Goal: Task Accomplishment & Management: Complete application form

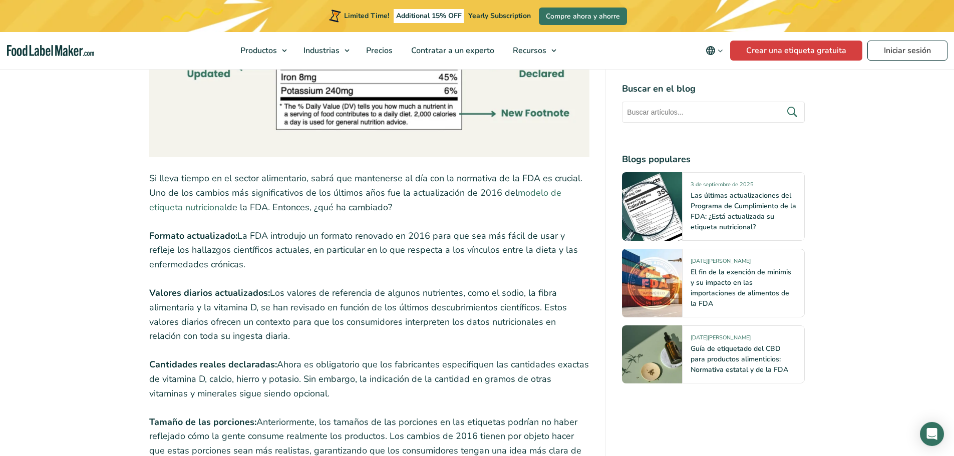
click at [540, 196] on link "modelo de etiqueta nutricional" at bounding box center [355, 200] width 412 height 27
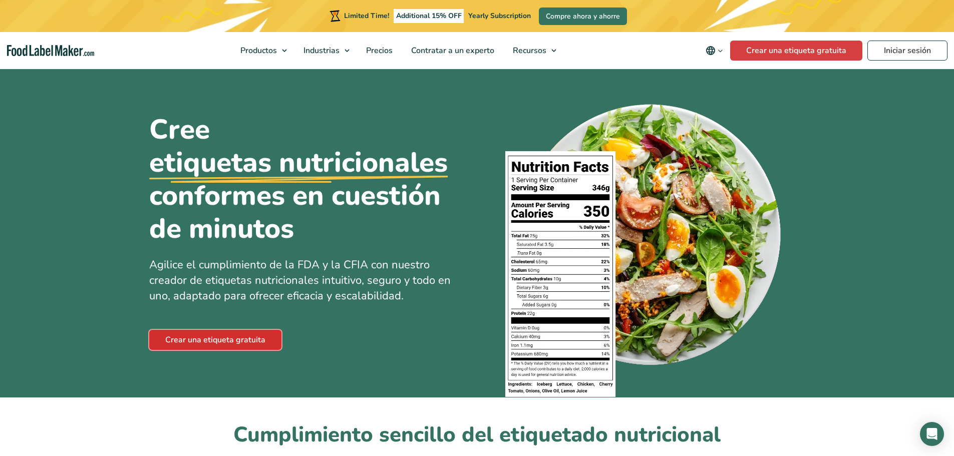
drag, startPoint x: 224, startPoint y: 336, endPoint x: 210, endPoint y: 340, distance: 14.1
click at [210, 340] on link "Crear una etiqueta gratuita" at bounding box center [215, 340] width 132 height 20
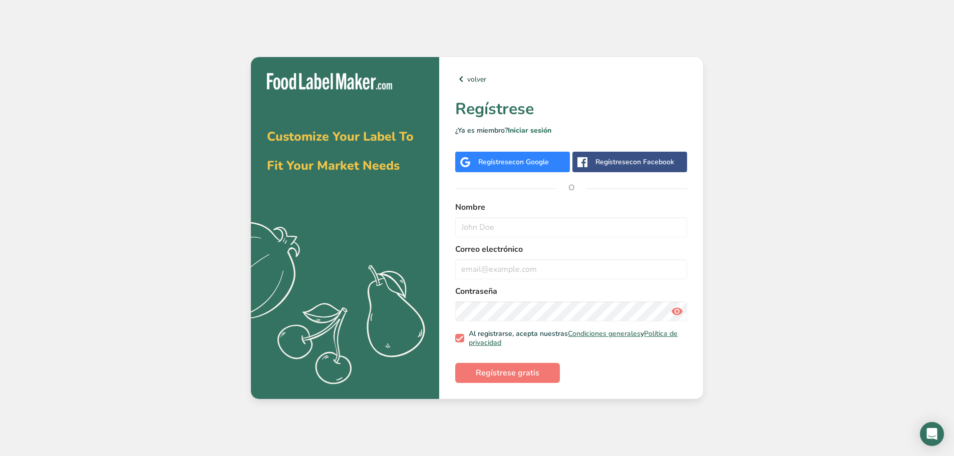
click at [533, 159] on span "con Google" at bounding box center [530, 162] width 37 height 10
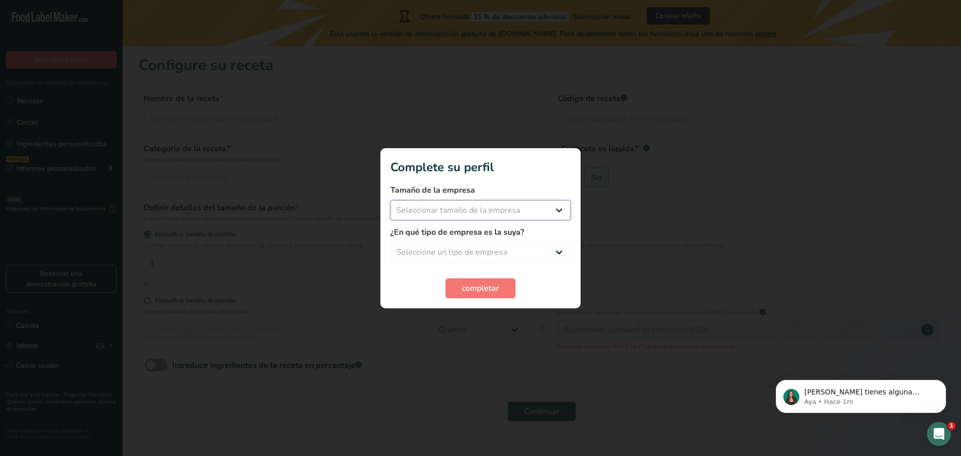
click at [545, 212] on select "Seleccionar tamaño de la empresa Menos de 10 empleados De 10 a 50 empleados De …" at bounding box center [481, 210] width 180 height 20
select select "1"
click at [391, 200] on select "Seleccionar tamaño de la empresa Menos de 10 empleados De 10 a 50 empleados De …" at bounding box center [481, 210] width 180 height 20
click at [476, 246] on select "Seleccione un tipo de empresa Fabricante de alimentos envasados Restaurante y c…" at bounding box center [481, 252] width 180 height 20
click at [391, 242] on select "Seleccione un tipo de empresa Fabricante de alimentos envasados Restaurante y c…" at bounding box center [481, 252] width 180 height 20
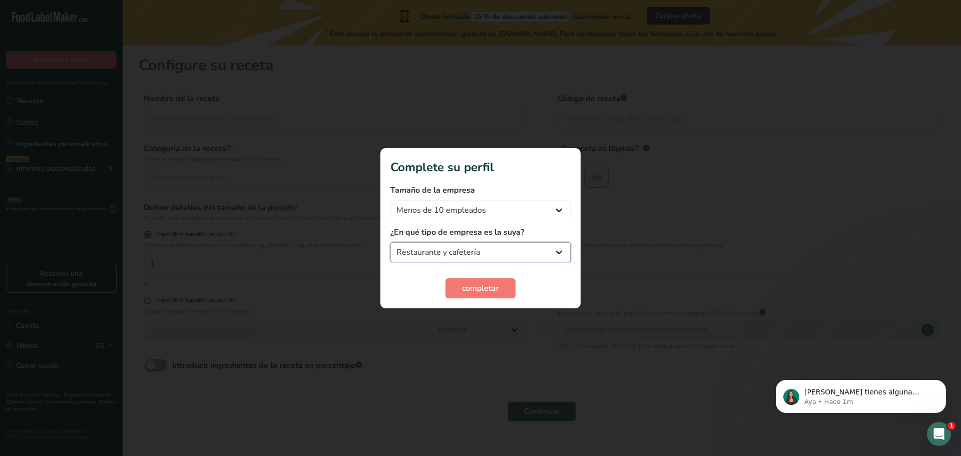
click at [481, 259] on select "Fabricante de alimentos envasados Restaurante y cafetería Panadería Empresa de …" at bounding box center [481, 252] width 180 height 20
select select "8"
click at [391, 242] on select "Fabricante de alimentos envasados Restaurante y cafetería Panadería Empresa de …" at bounding box center [481, 252] width 180 height 20
click at [480, 285] on span "completar" at bounding box center [480, 288] width 37 height 12
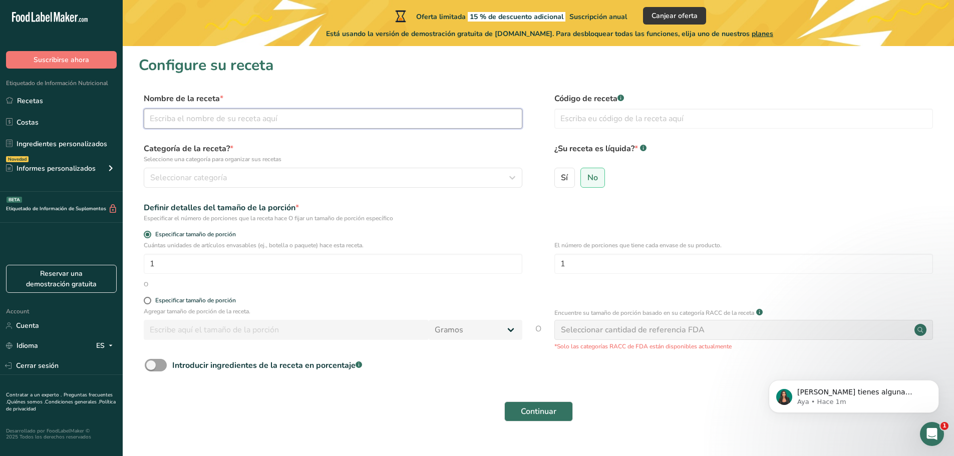
click at [174, 117] on input "text" at bounding box center [333, 119] width 379 height 20
type input "EQUILIBRIUM CITRATO DE MAGNESIO"
click at [613, 117] on input "text" at bounding box center [743, 119] width 379 height 20
click at [335, 181] on div "Seleccionar categoría" at bounding box center [330, 178] width 360 height 12
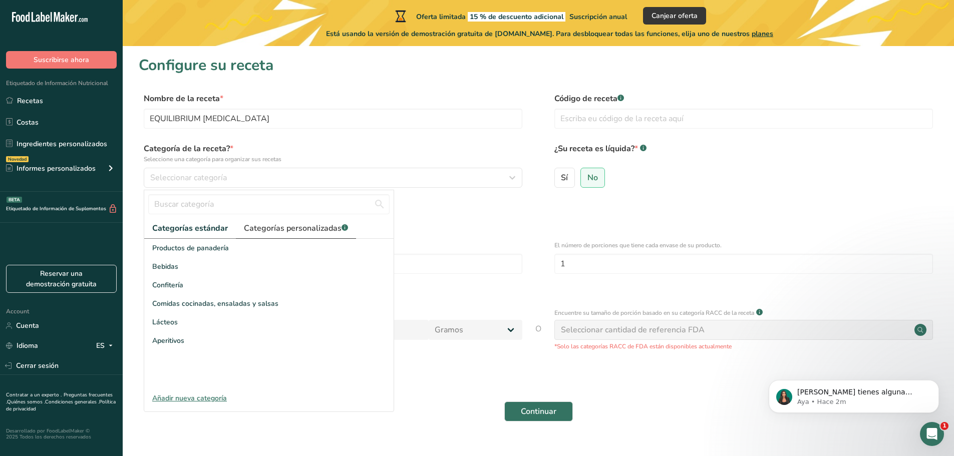
click at [269, 228] on span "Categorías personalizadas .a-a{fill:#347362;}.b-a{fill:#fff;}" at bounding box center [296, 228] width 104 height 12
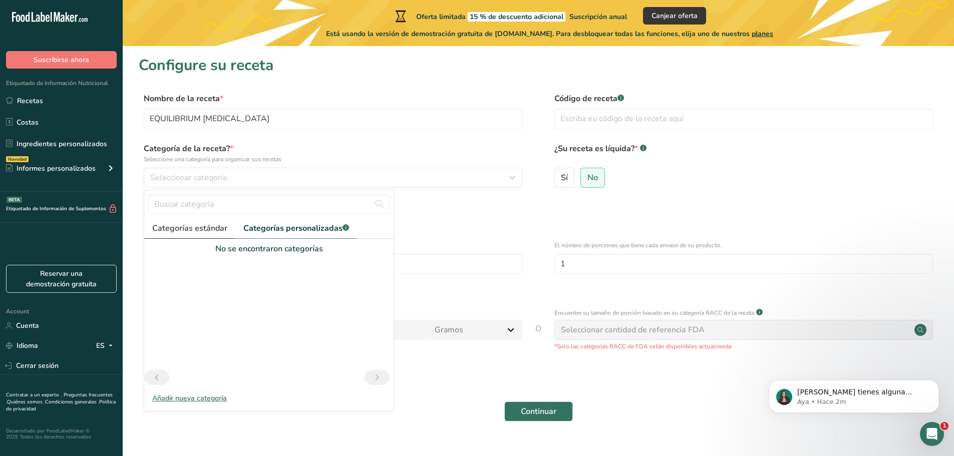
click at [190, 236] on link "Categorías estándar" at bounding box center [189, 228] width 91 height 21
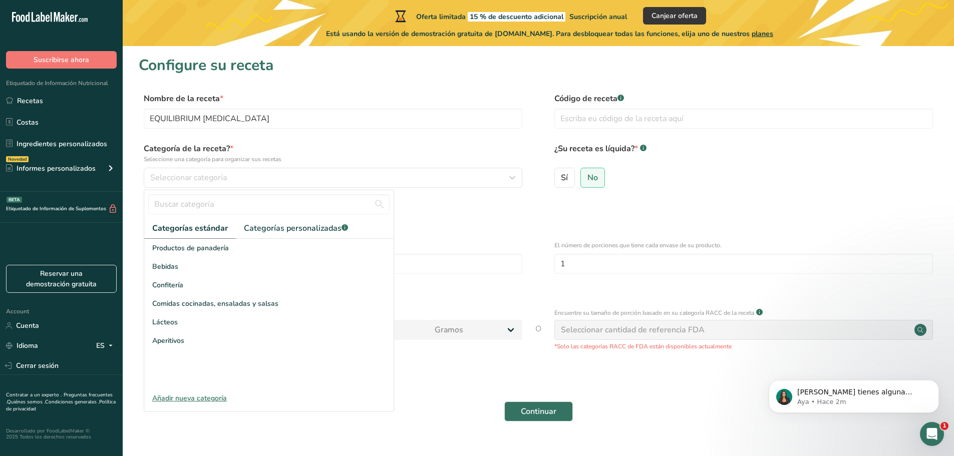
click at [202, 398] on div "Añadir nueva categoría" at bounding box center [268, 398] width 249 height 11
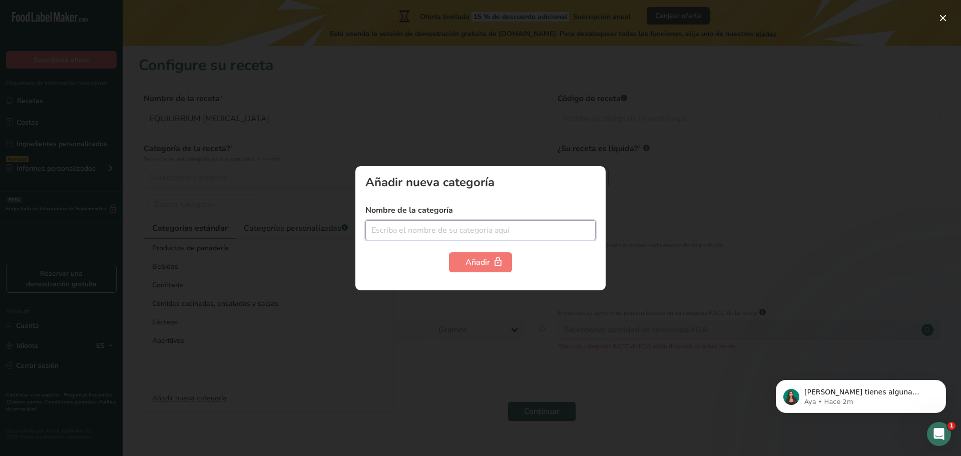
drag, startPoint x: 419, startPoint y: 231, endPoint x: 425, endPoint y: 229, distance: 6.3
click at [420, 230] on input "text" at bounding box center [481, 230] width 230 height 20
type input "SUPLEMENTO"
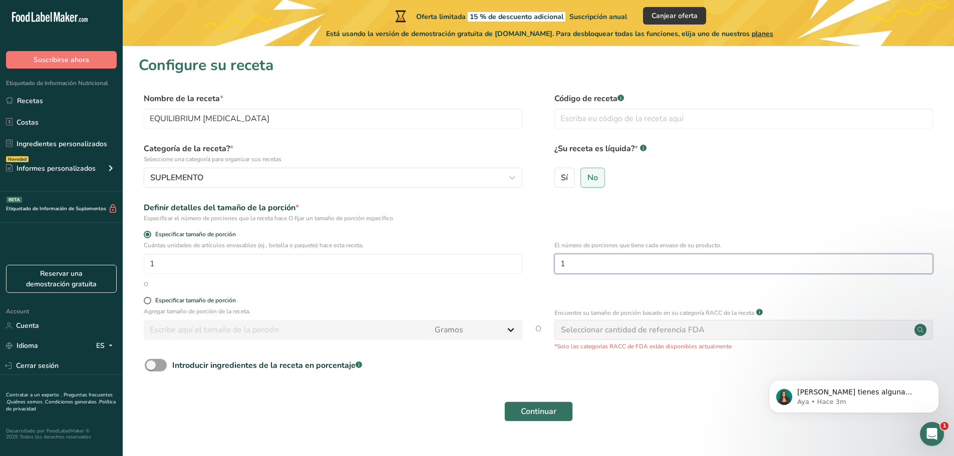
click at [577, 268] on input "1" at bounding box center [743, 264] width 379 height 20
click at [577, 267] on input "1" at bounding box center [743, 264] width 379 height 20
click at [581, 264] on input "1" at bounding box center [743, 264] width 379 height 20
click at [582, 266] on input "1" at bounding box center [743, 264] width 379 height 20
click at [585, 267] on input "1" at bounding box center [743, 264] width 379 height 20
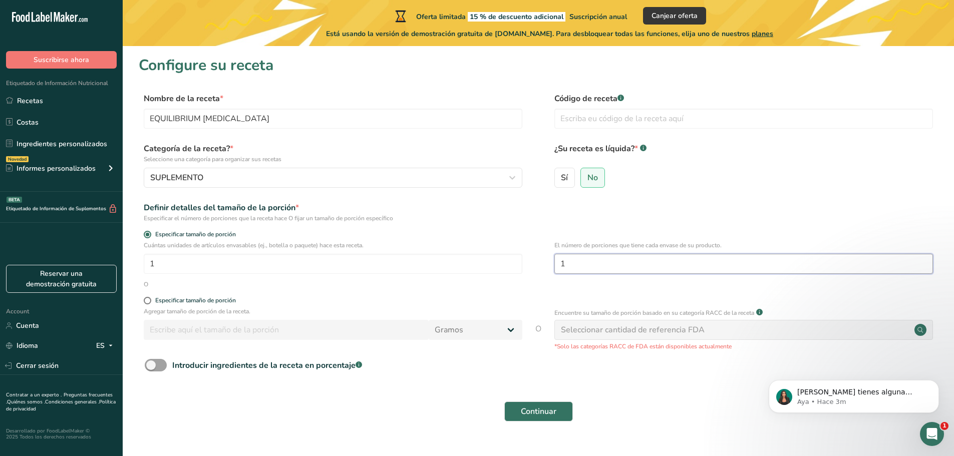
type textarea "1"
drag, startPoint x: 580, startPoint y: 268, endPoint x: 553, endPoint y: 263, distance: 27.0
click at [553, 264] on div "Cuántas unidades de artículos envasables (ej., botella o paquete) hace esta rec…" at bounding box center [538, 260] width 799 height 39
type input "250"
click at [279, 262] on input "1" at bounding box center [333, 264] width 379 height 20
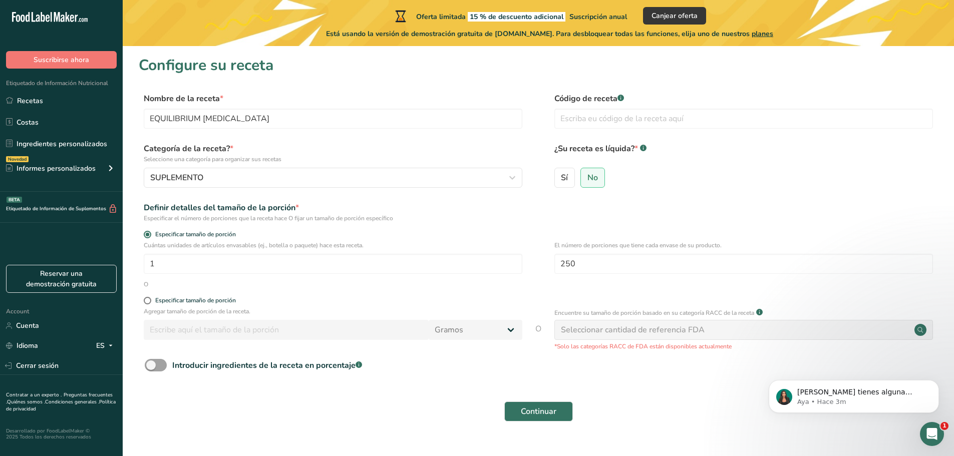
click at [151, 239] on div "Especificar tamaño de porción" at bounding box center [333, 236] width 379 height 10
click at [146, 236] on span at bounding box center [148, 235] width 8 height 8
click at [146, 236] on input "Especificar tamaño de porción" at bounding box center [147, 234] width 7 height 7
click at [147, 236] on span at bounding box center [148, 235] width 8 height 8
click at [147, 236] on input "Especificar tamaño de porción" at bounding box center [147, 234] width 7 height 7
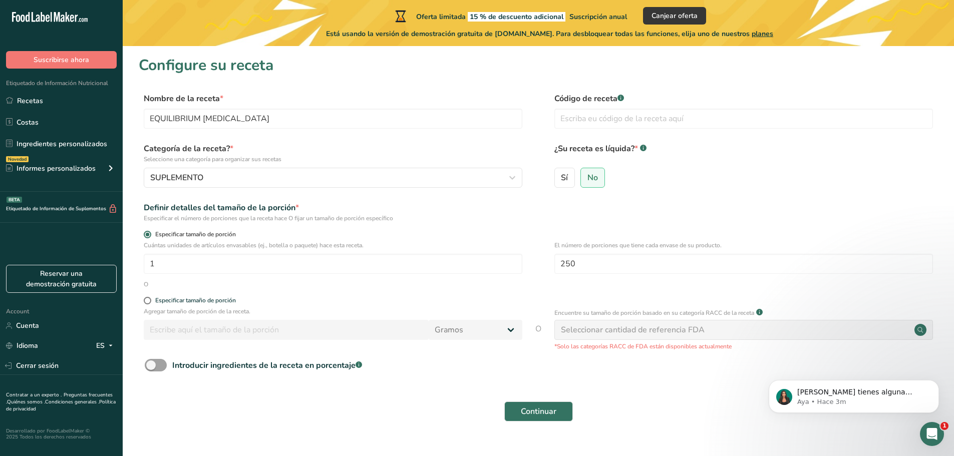
click at [147, 235] on span at bounding box center [148, 235] width 8 height 8
click at [147, 235] on input "Especificar tamaño de porción" at bounding box center [147, 234] width 7 height 7
click at [148, 302] on span at bounding box center [148, 301] width 8 height 8
click at [148, 302] on input "Especificar tamaño de porción" at bounding box center [147, 300] width 7 height 7
radio input "true"
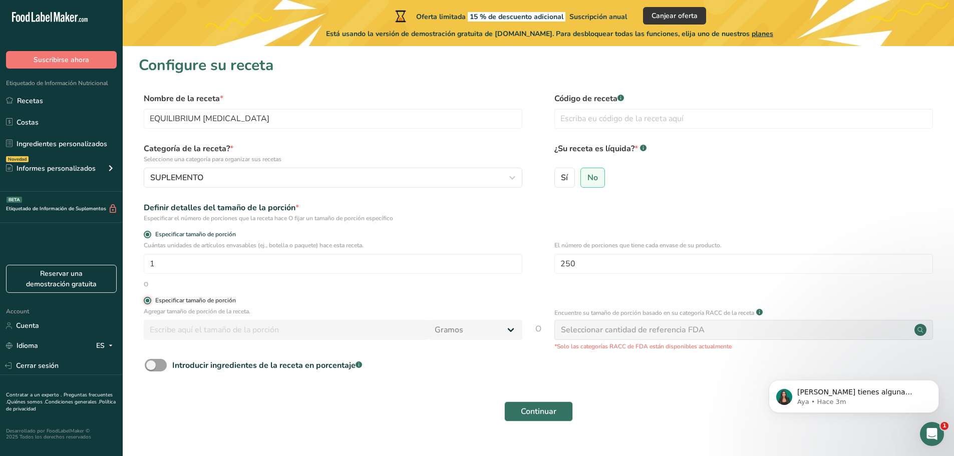
radio input "false"
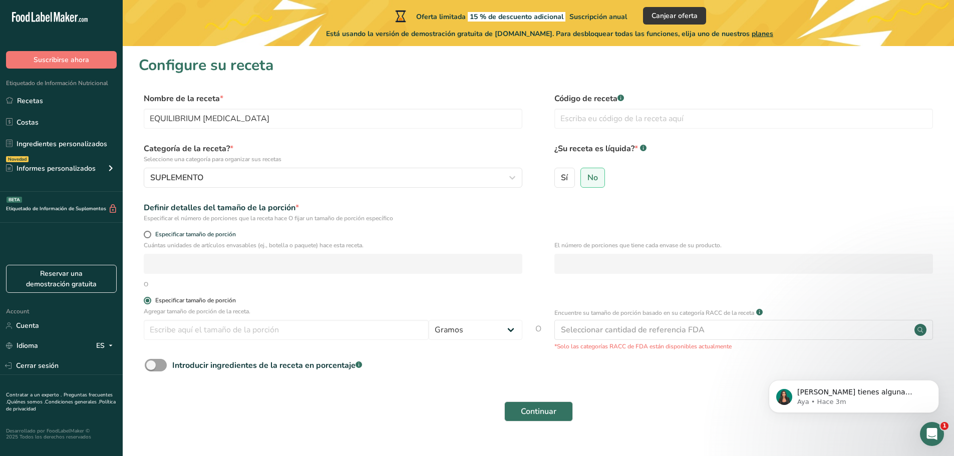
click at [148, 302] on span at bounding box center [148, 301] width 8 height 8
click at [148, 302] on input "Especificar tamaño de porción" at bounding box center [147, 300] width 7 height 7
click at [146, 237] on span at bounding box center [148, 235] width 8 height 8
click at [146, 237] on input "Especificar tamaño de porción" at bounding box center [147, 234] width 7 height 7
radio input "true"
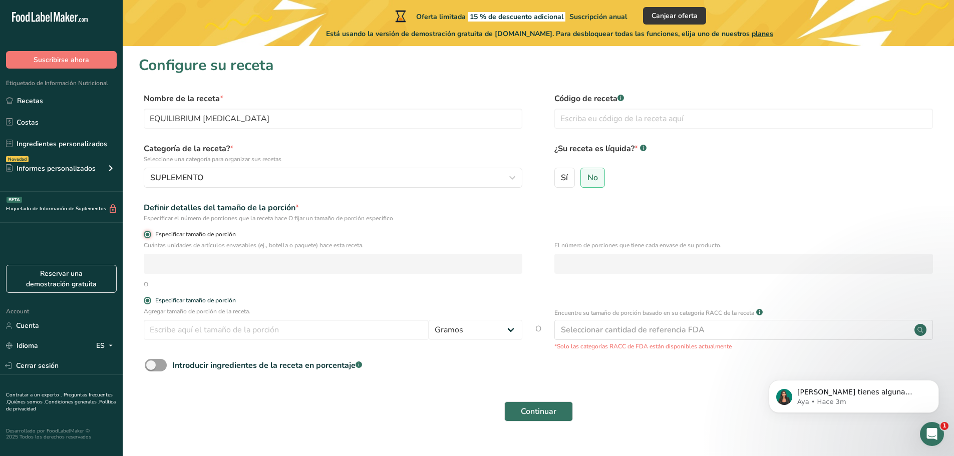
radio input "false"
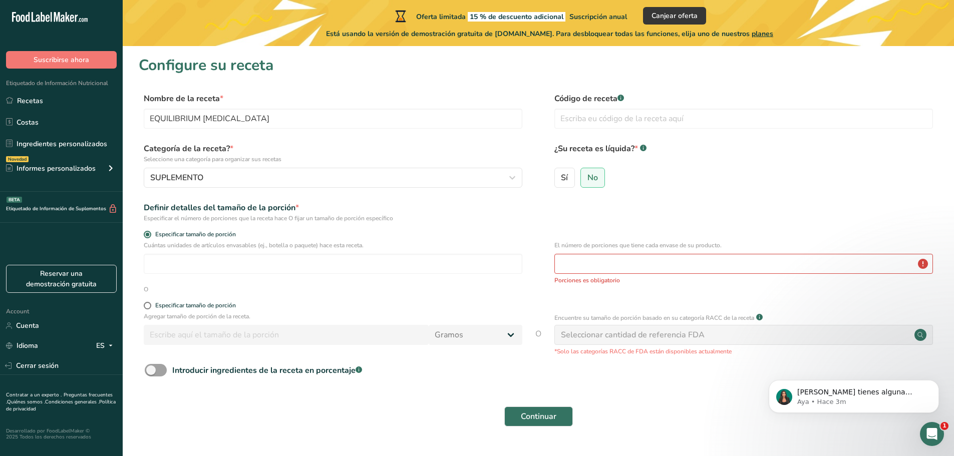
click at [578, 274] on div "El número de porciones que tiene cada envase de su producto. Porciones es oblig…" at bounding box center [743, 263] width 379 height 44
click at [574, 269] on input "number" at bounding box center [743, 264] width 379 height 20
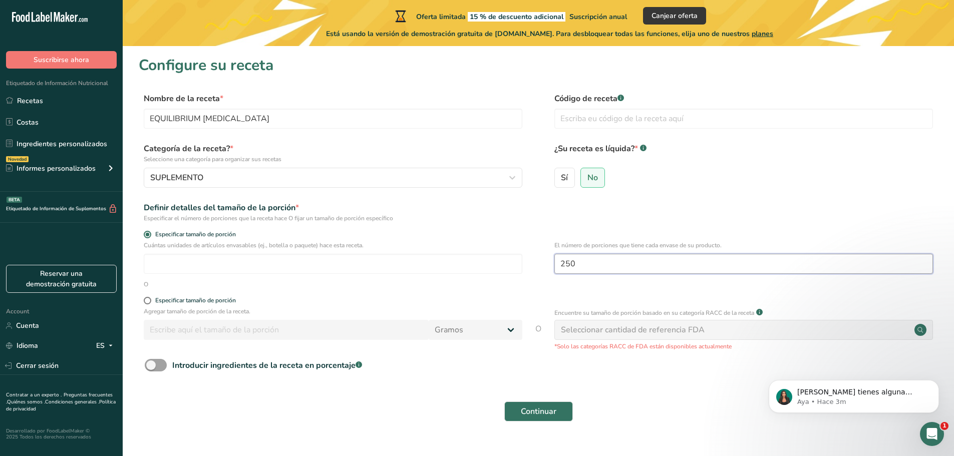
type input "250"
click at [610, 334] on div "Seleccionar cantidad de referencia FDA" at bounding box center [633, 330] width 144 height 12
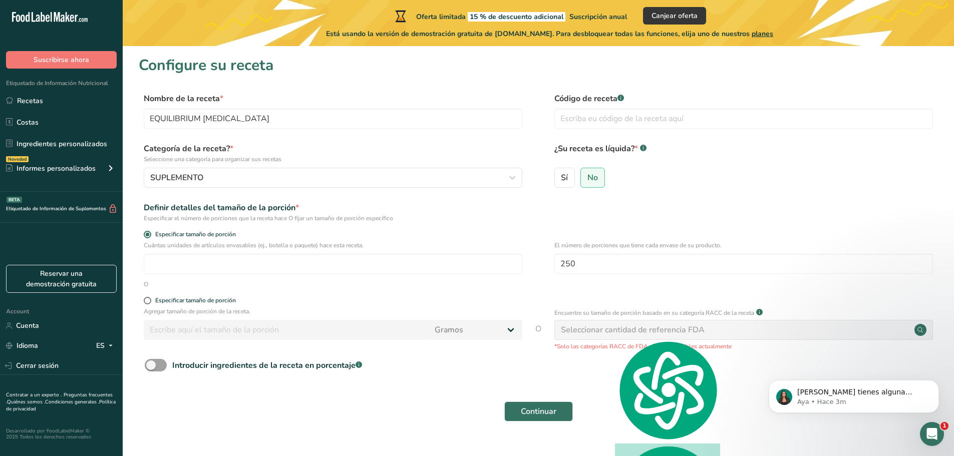
click at [589, 331] on div "Seleccionar cantidad de referencia FDA" at bounding box center [633, 330] width 144 height 12
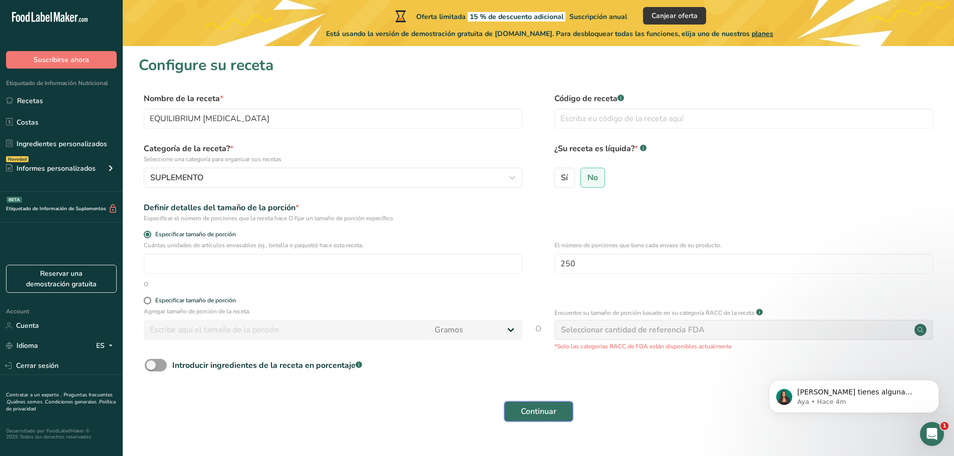
click at [542, 403] on button "Continuar" at bounding box center [538, 412] width 69 height 20
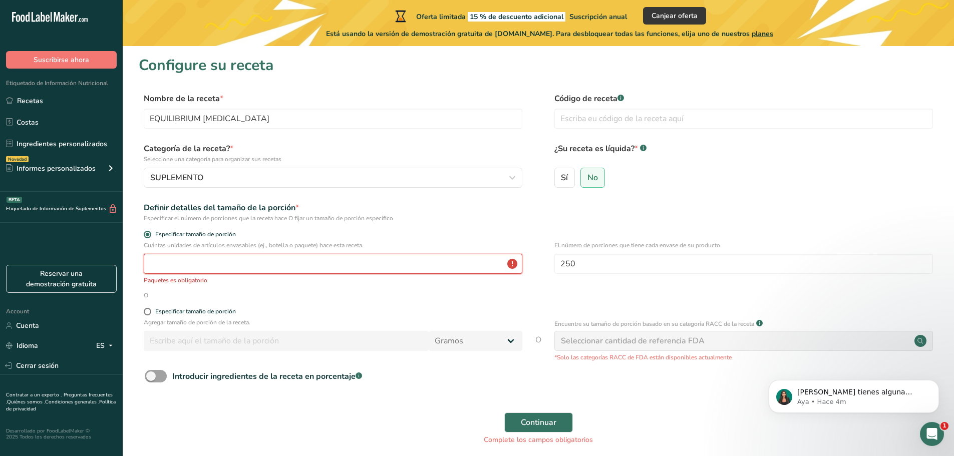
click at [177, 261] on input "number" at bounding box center [333, 264] width 379 height 20
click at [169, 268] on input "number" at bounding box center [333, 264] width 379 height 20
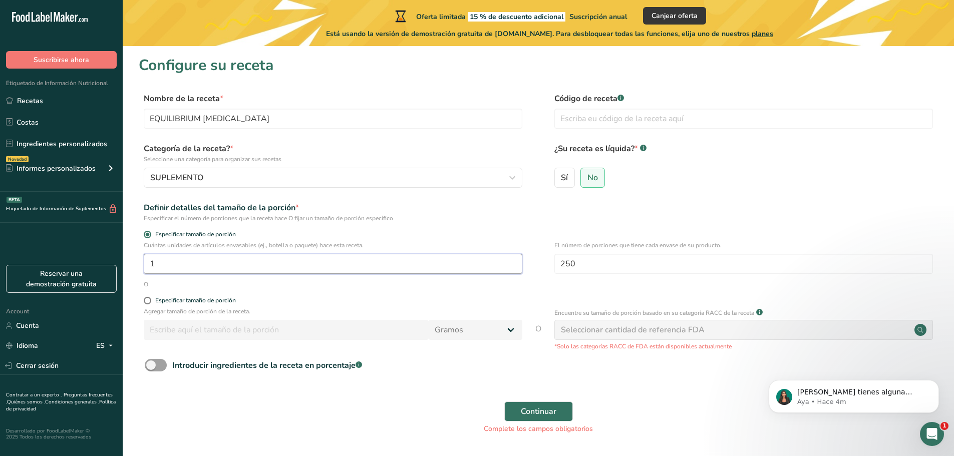
type input "1"
click at [609, 327] on div "Seleccionar cantidad de referencia FDA" at bounding box center [633, 330] width 144 height 12
click at [615, 327] on div "Seleccionar cantidad de referencia FDA" at bounding box center [633, 330] width 144 height 12
click at [925, 331] on circle at bounding box center [920, 330] width 12 height 12
click at [613, 115] on input "text" at bounding box center [743, 119] width 379 height 20
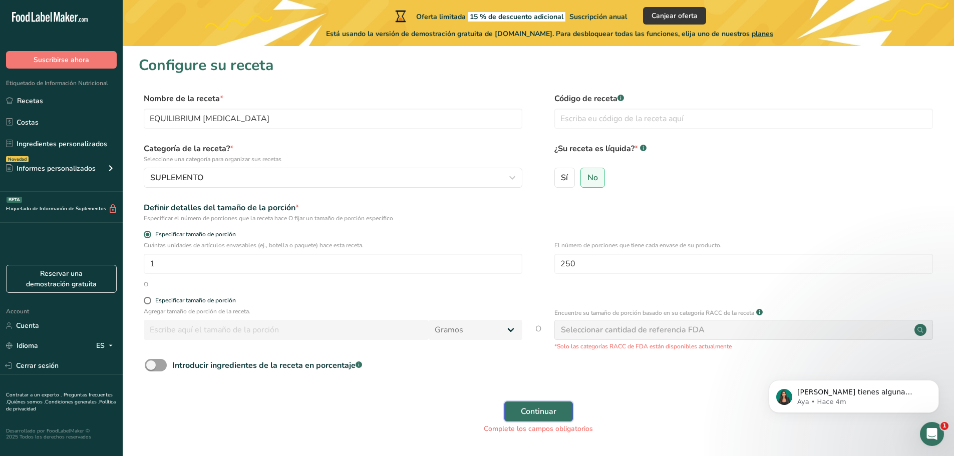
click at [539, 421] on button "Continuar" at bounding box center [538, 412] width 69 height 20
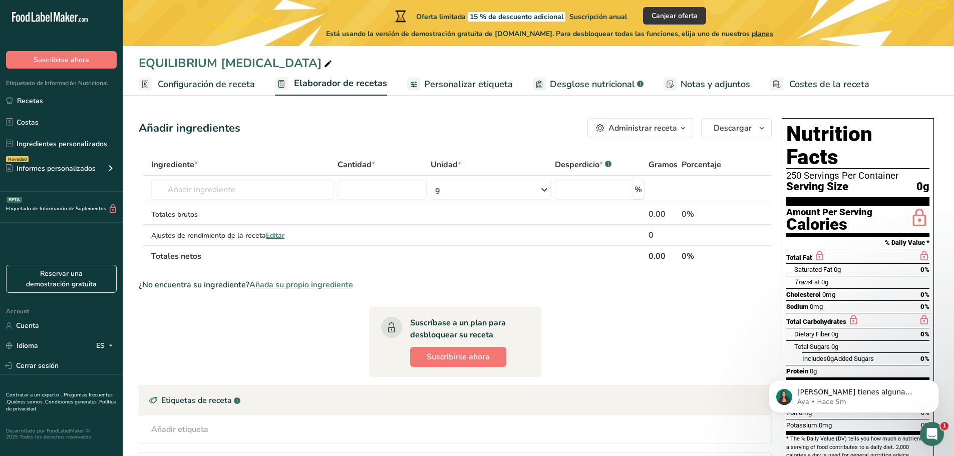
click at [476, 73] on link "Personalizar etiqueta" at bounding box center [460, 84] width 106 height 23
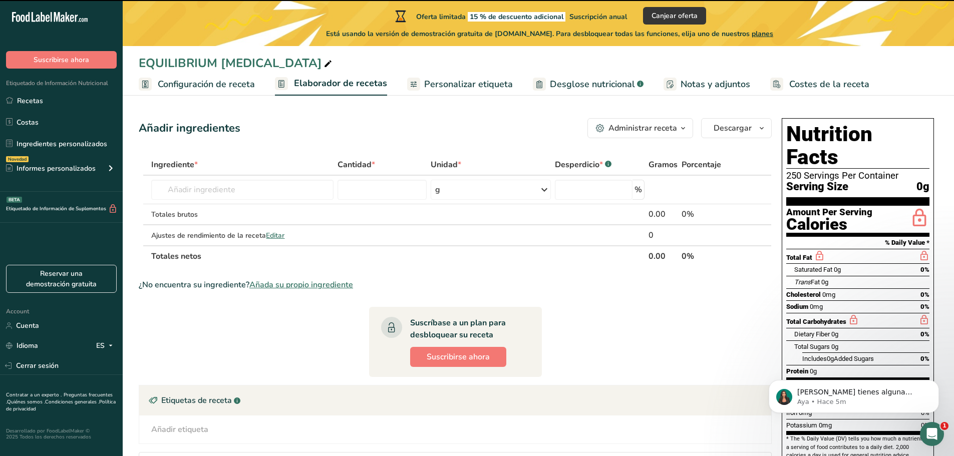
click at [471, 78] on span "Personalizar etiqueta" at bounding box center [468, 85] width 89 height 14
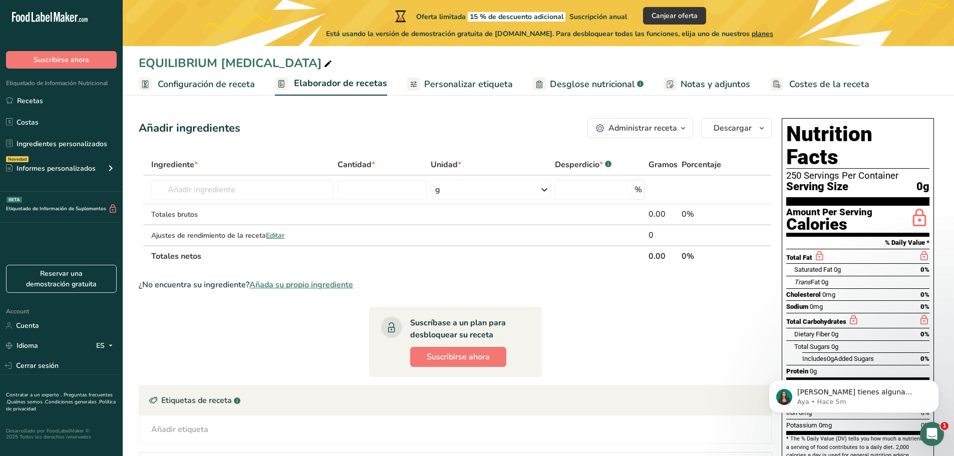
click at [630, 124] on div "Administrar receta" at bounding box center [642, 128] width 69 height 12
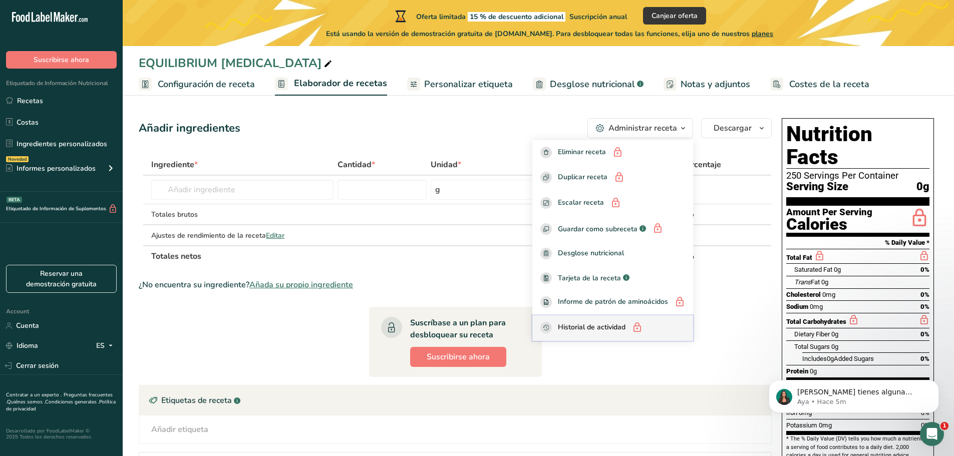
click at [651, 319] on button "Historial de actividad" at bounding box center [612, 328] width 161 height 26
click at [732, 315] on section "Ingrediente * Cantidad * Unidad * Desperdicio * .a-a{fill:#347362;}.b-a{fill:#f…" at bounding box center [455, 344] width 633 height 380
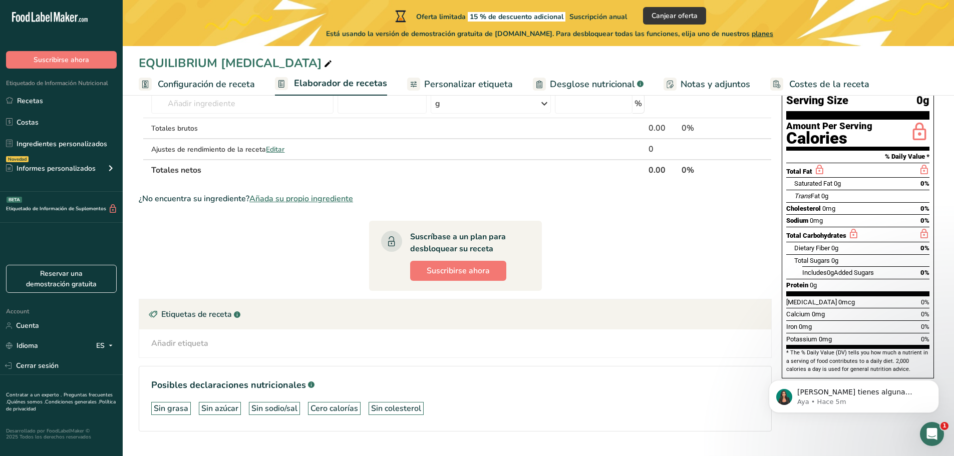
scroll to position [110, 0]
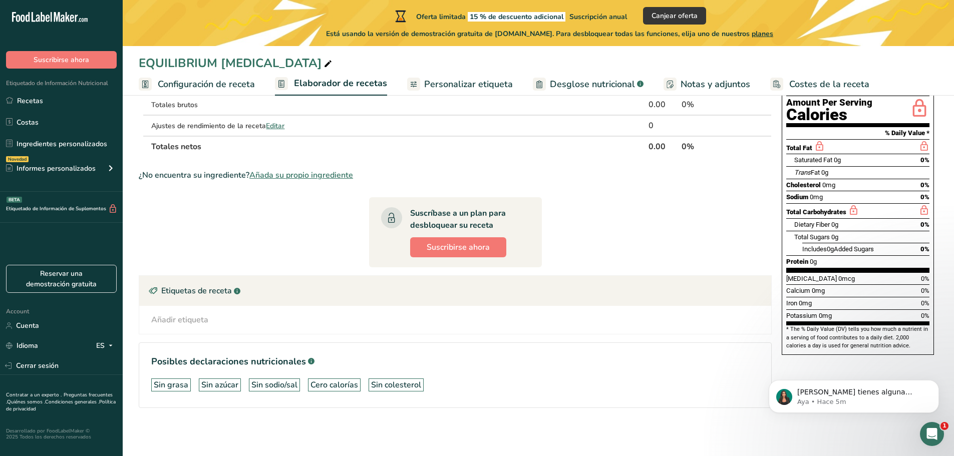
click at [936, 380] on icon "Dismiss notification" at bounding box center [936, 383] width 6 height 6
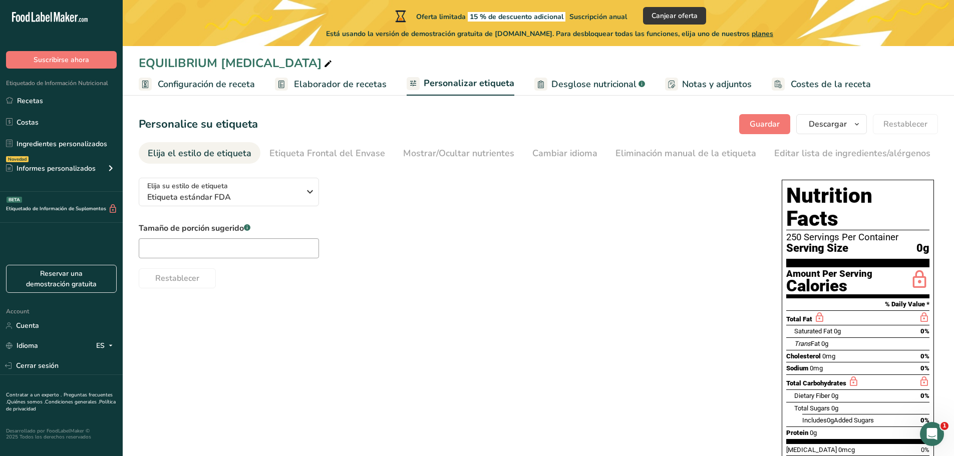
click at [559, 84] on span "Desglose nutricional" at bounding box center [593, 85] width 85 height 14
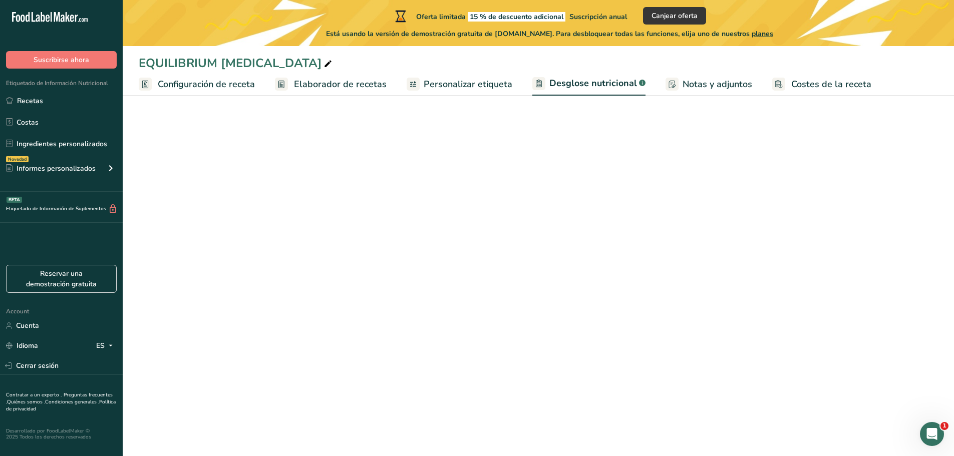
select select "Calories"
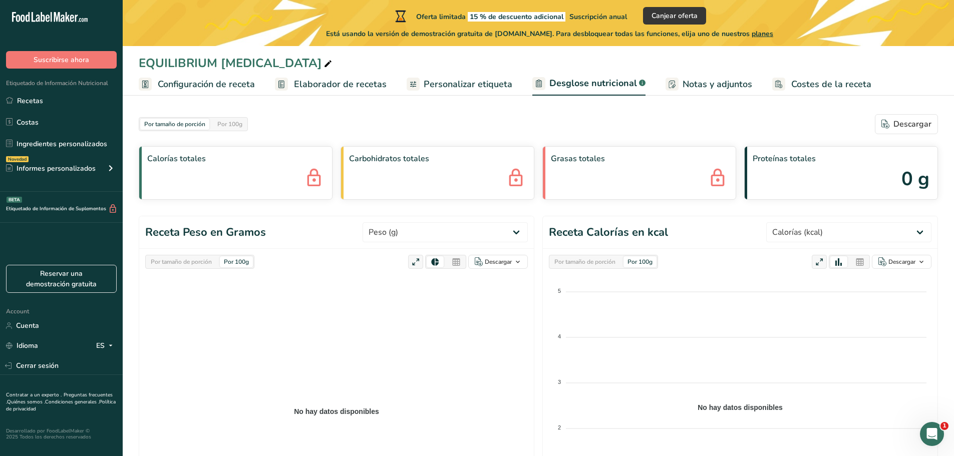
click at [468, 89] on span "Personalizar etiqueta" at bounding box center [468, 85] width 89 height 14
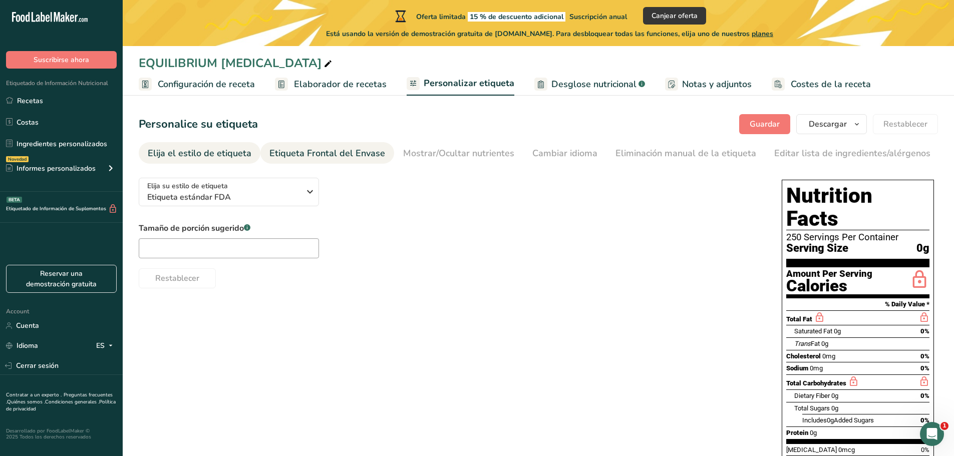
click at [316, 149] on div "Etiqueta Frontal del Envase" at bounding box center [327, 154] width 116 height 14
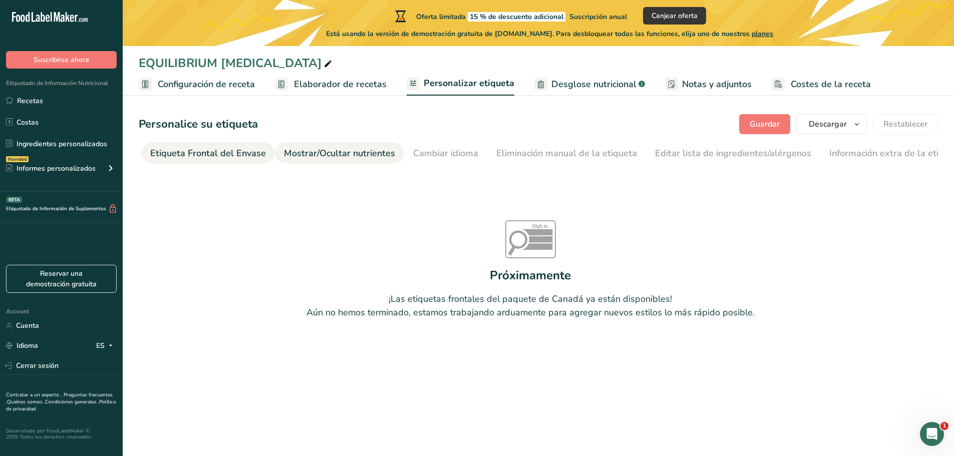
click at [322, 149] on div "Mostrar/Ocultar nutrientes" at bounding box center [339, 154] width 111 height 14
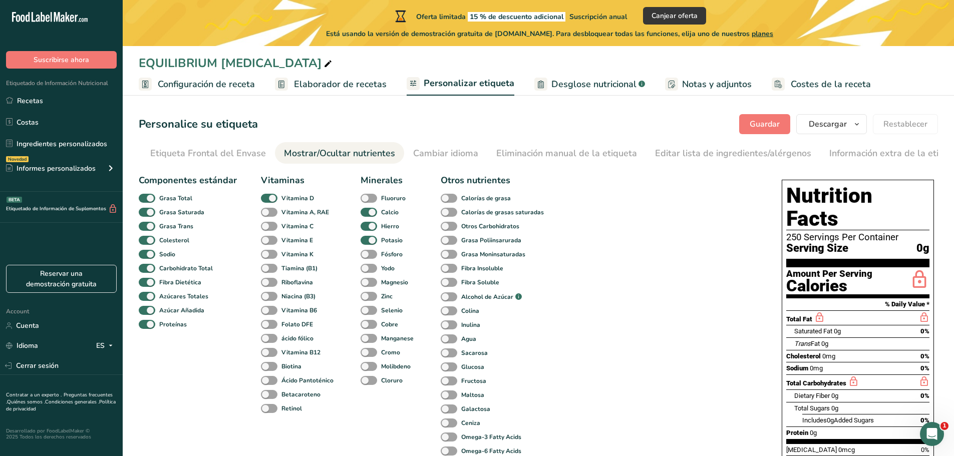
scroll to position [0, 136]
click at [410, 153] on div "Cambiar idioma" at bounding box center [429, 154] width 65 height 14
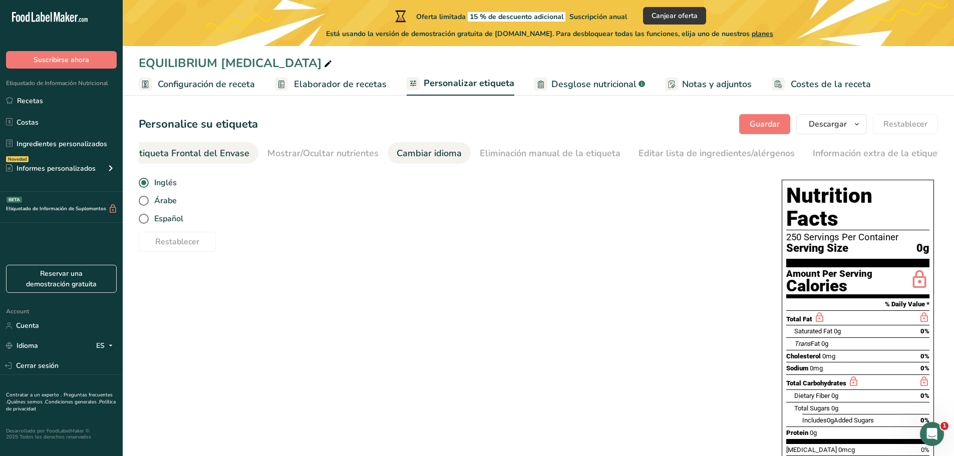
click at [226, 145] on link "Etiqueta Frontal del Envase" at bounding box center [192, 153] width 116 height 23
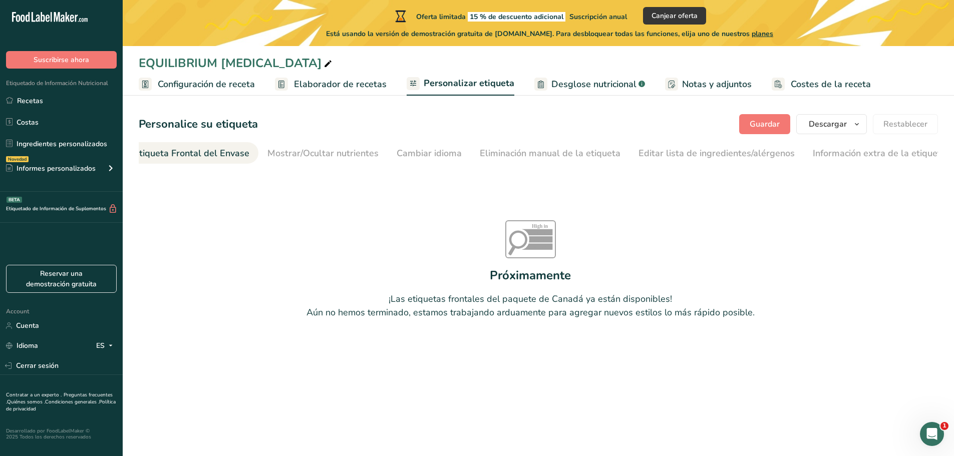
scroll to position [0, 119]
click at [342, 80] on span "Elaborador de recetas" at bounding box center [340, 85] width 93 height 14
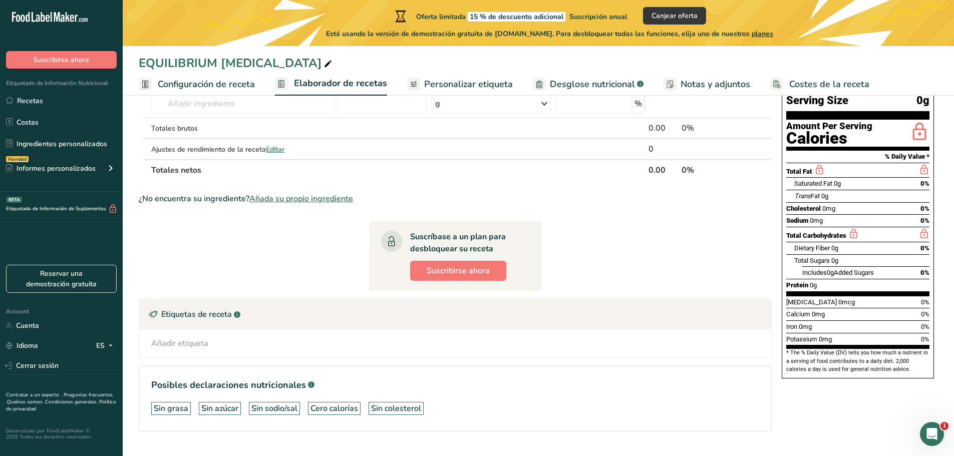
scroll to position [110, 0]
